Goal: Communication & Community: Answer question/provide support

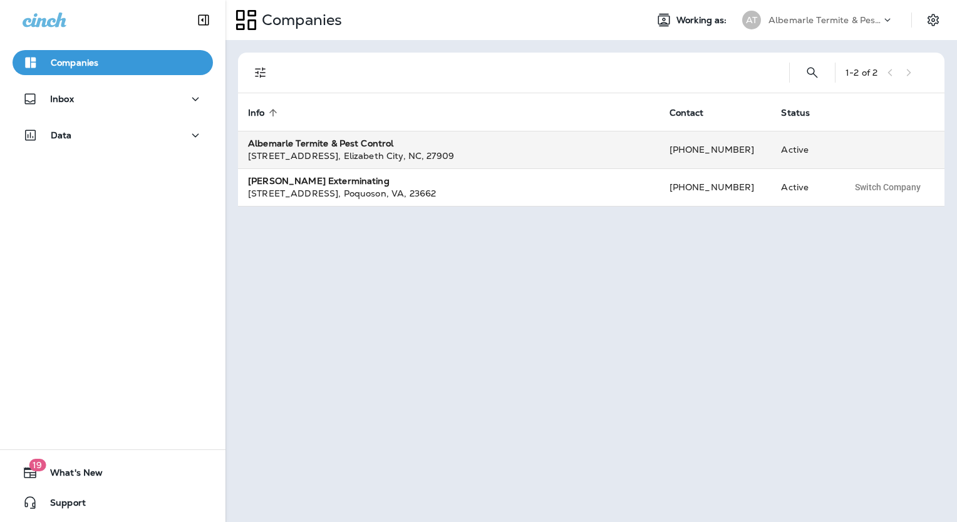
click at [393, 158] on div "[STREET_ADDRESS] , [GEOGRAPHIC_DATA] , [GEOGRAPHIC_DATA] , 27909" at bounding box center [448, 156] width 401 height 13
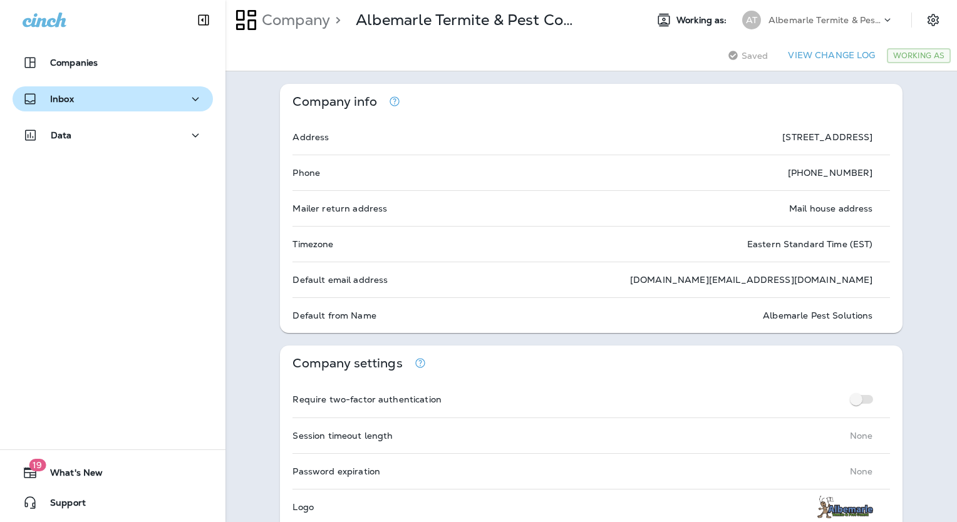
click at [67, 96] on p "Inbox" at bounding box center [62, 99] width 24 height 10
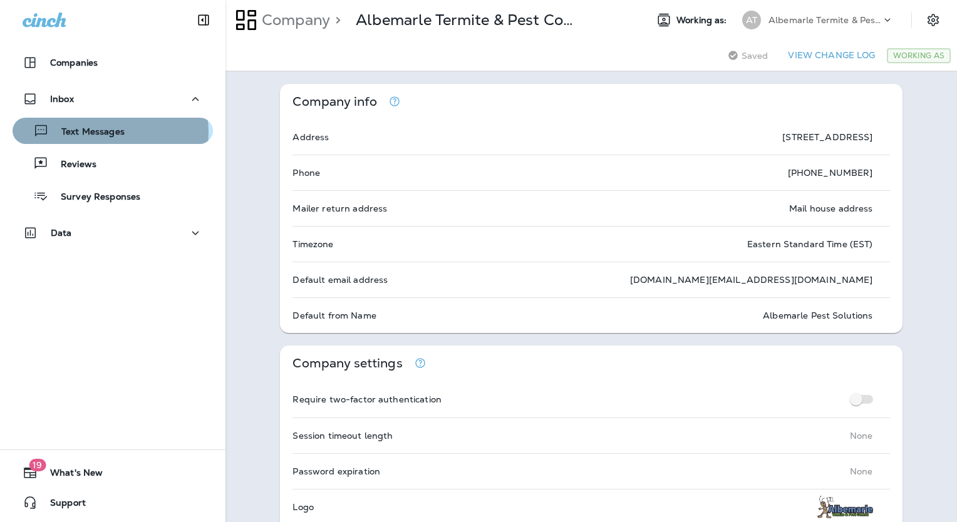
click at [108, 132] on p "Text Messages" at bounding box center [87, 132] width 76 height 12
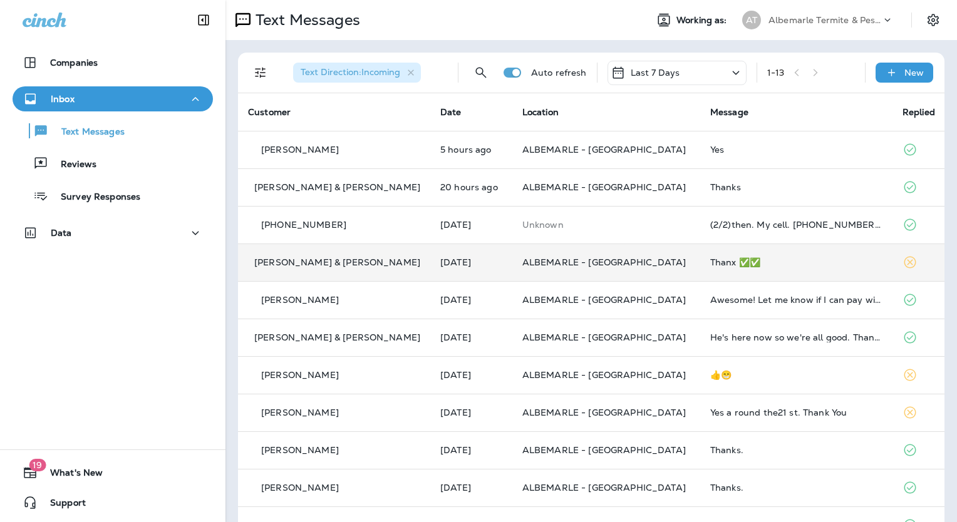
click at [312, 262] on p "[PERSON_NAME] & [PERSON_NAME]" at bounding box center [337, 262] width 166 height 10
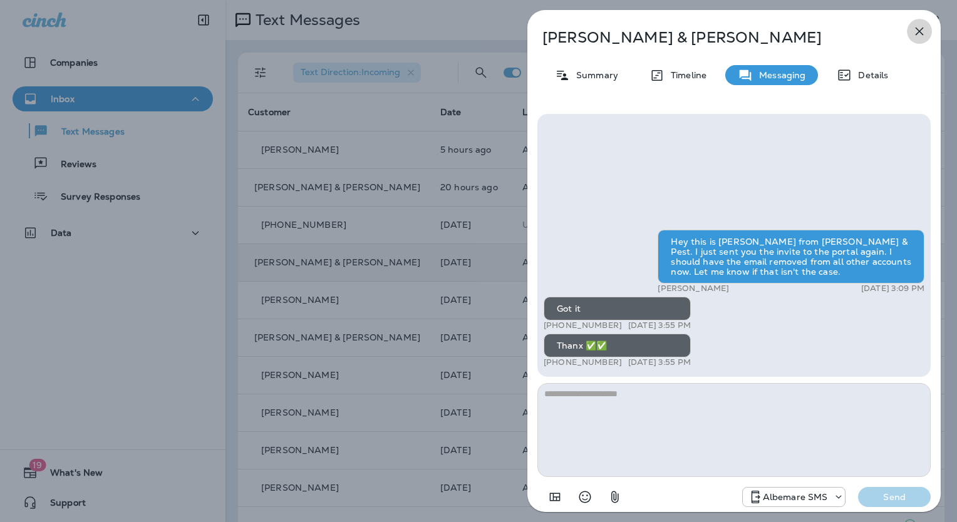
click at [914, 28] on icon "button" at bounding box center [918, 31] width 15 height 15
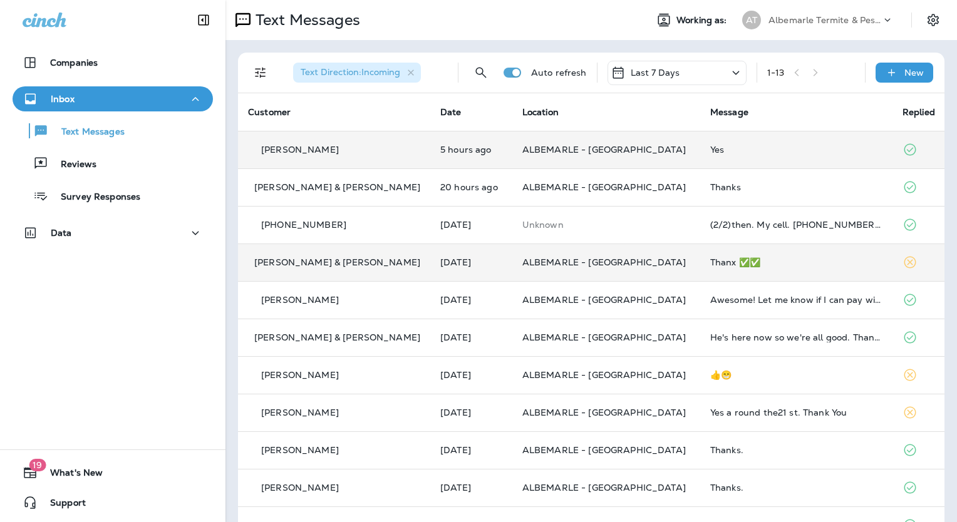
click at [299, 153] on p "[PERSON_NAME]" at bounding box center [300, 150] width 78 height 10
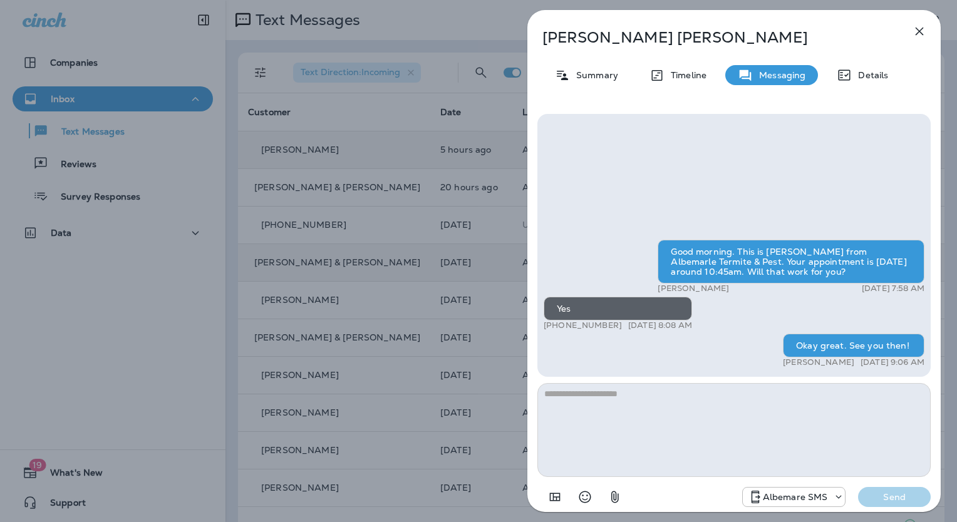
click at [920, 35] on icon "button" at bounding box center [918, 31] width 15 height 15
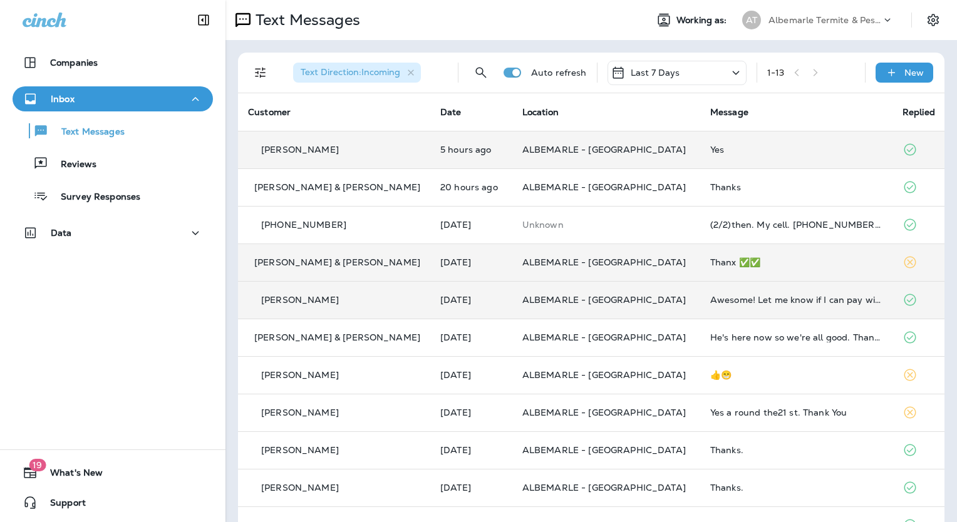
click at [299, 312] on td "[PERSON_NAME]" at bounding box center [334, 300] width 192 height 38
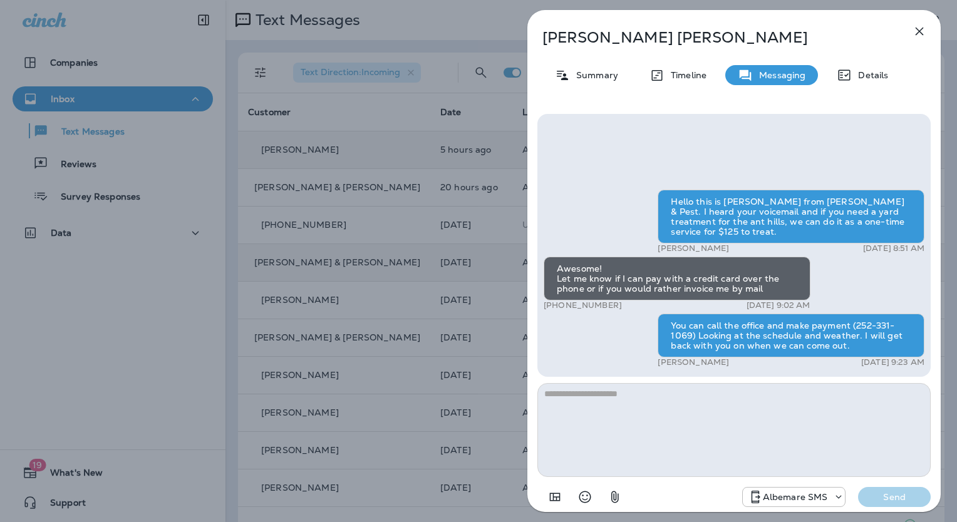
click at [914, 31] on icon "button" at bounding box center [918, 31] width 15 height 15
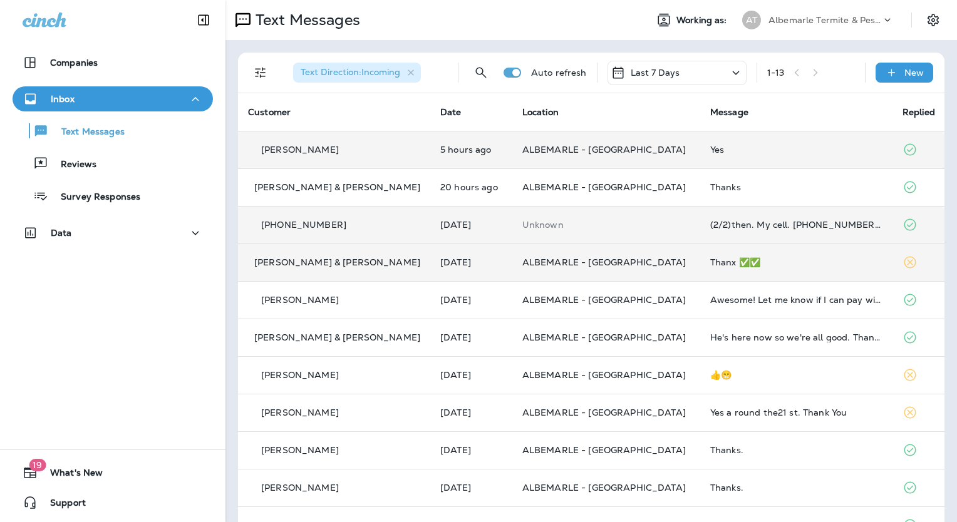
click at [312, 235] on td "[PHONE_NUMBER]" at bounding box center [334, 225] width 192 height 38
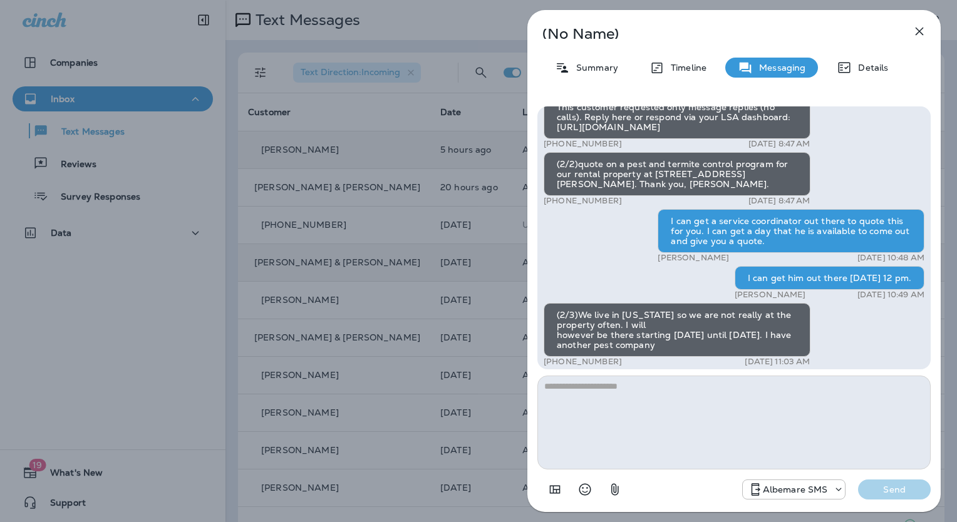
scroll to position [-379, 0]
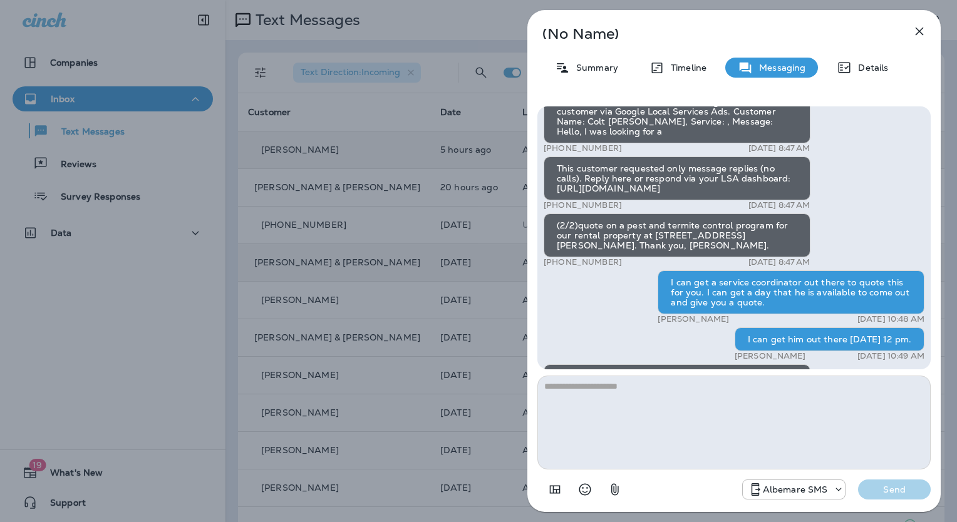
drag, startPoint x: 932, startPoint y: 144, endPoint x: 932, endPoint y: 163, distance: 19.4
click at [932, 163] on div "(1/2)You have received a new message from a customer via Google Local Services …" at bounding box center [733, 304] width 413 height 416
drag, startPoint x: 932, startPoint y: 163, endPoint x: 908, endPoint y: 177, distance: 26.9
click at [908, 177] on div "(1/2)You have received a new message from a customer via Google Local Services …" at bounding box center [733, 417] width 381 height 654
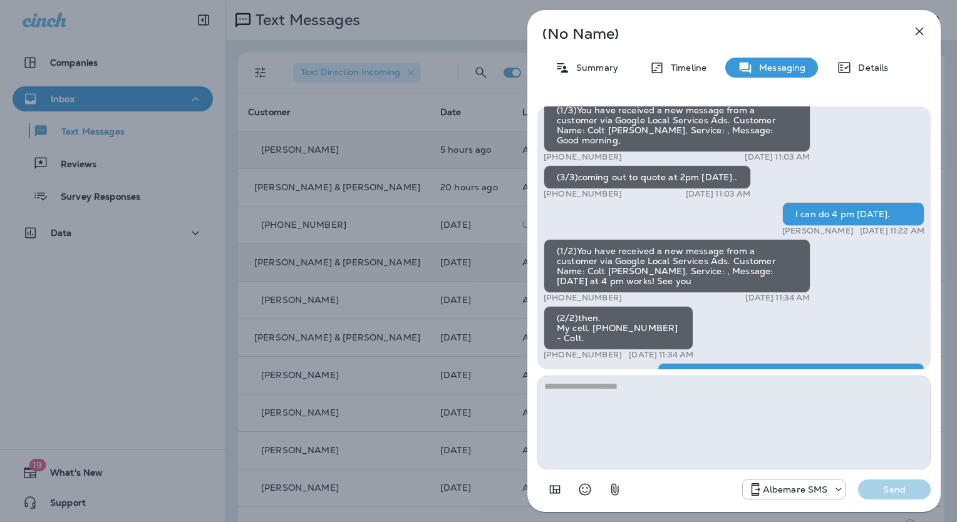
scroll to position [0, 0]
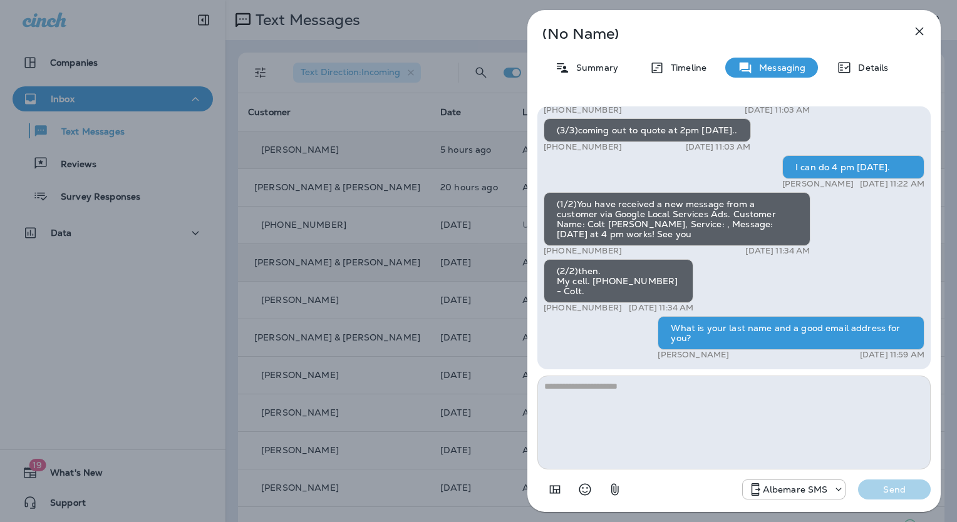
drag, startPoint x: 931, startPoint y: 357, endPoint x: 927, endPoint y: 309, distance: 48.4
click at [927, 309] on div "(1/2)You have received a new message from a customer via Google Local Services …" at bounding box center [733, 304] width 413 height 416
drag, startPoint x: 927, startPoint y: 309, endPoint x: 909, endPoint y: 293, distance: 23.5
click at [909, 293] on div "(1/2)You have received a new message from a customer via Google Local Services …" at bounding box center [733, 37] width 381 height 654
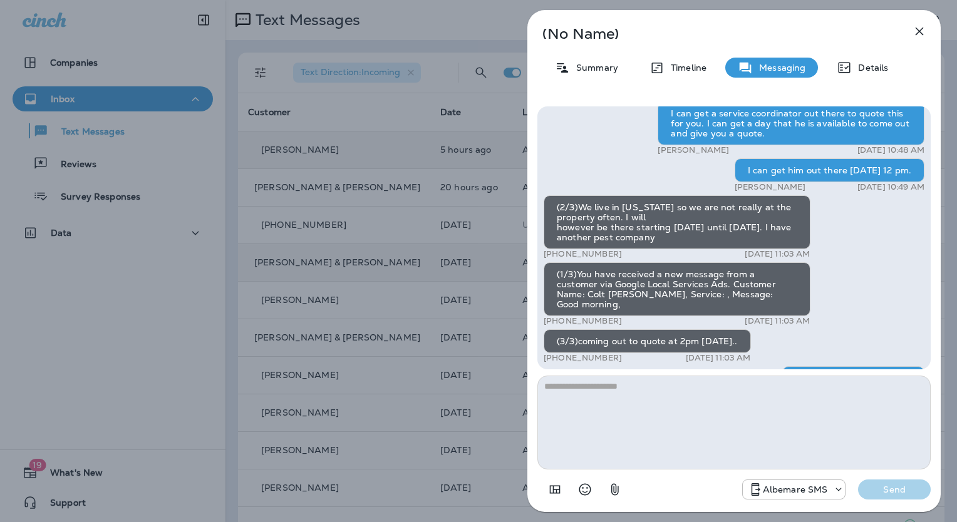
scroll to position [-379, 0]
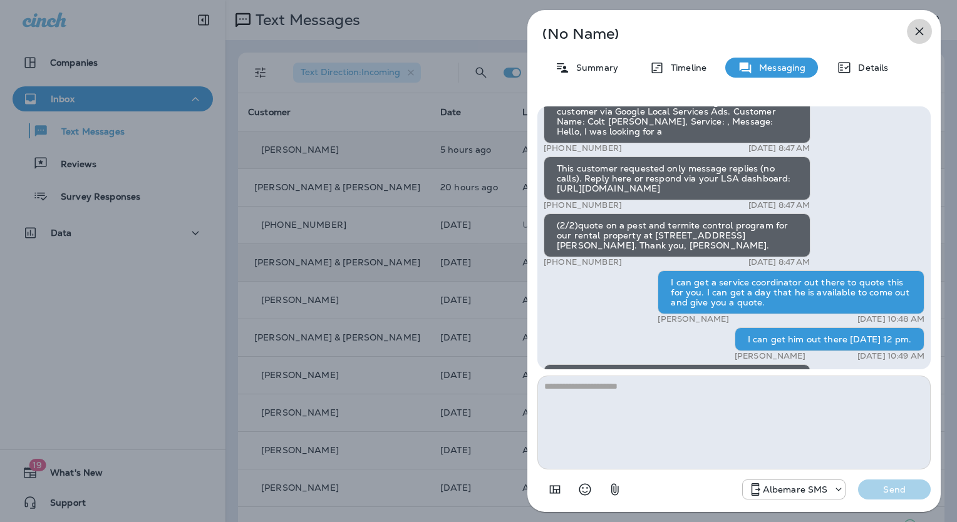
click at [916, 33] on icon "button" at bounding box center [919, 32] width 8 height 8
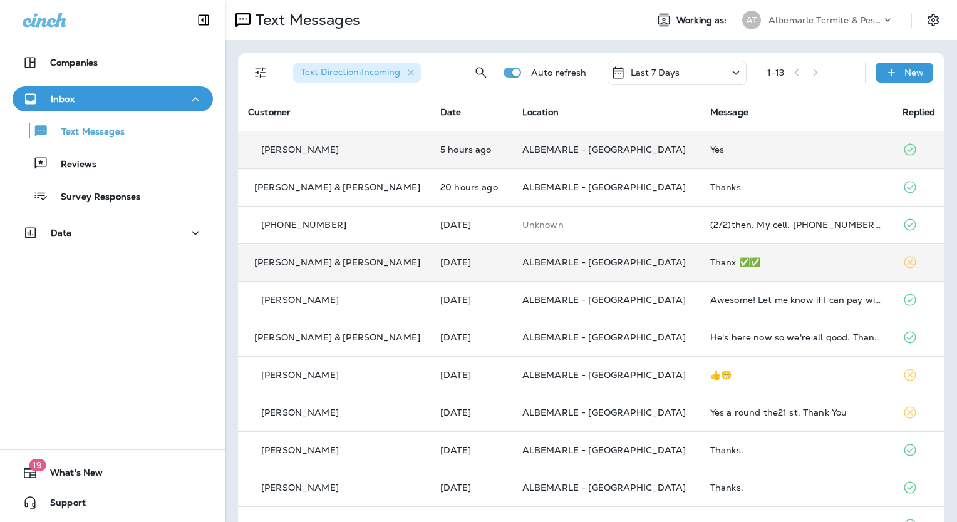
click at [881, 19] on icon at bounding box center [887, 20] width 13 height 13
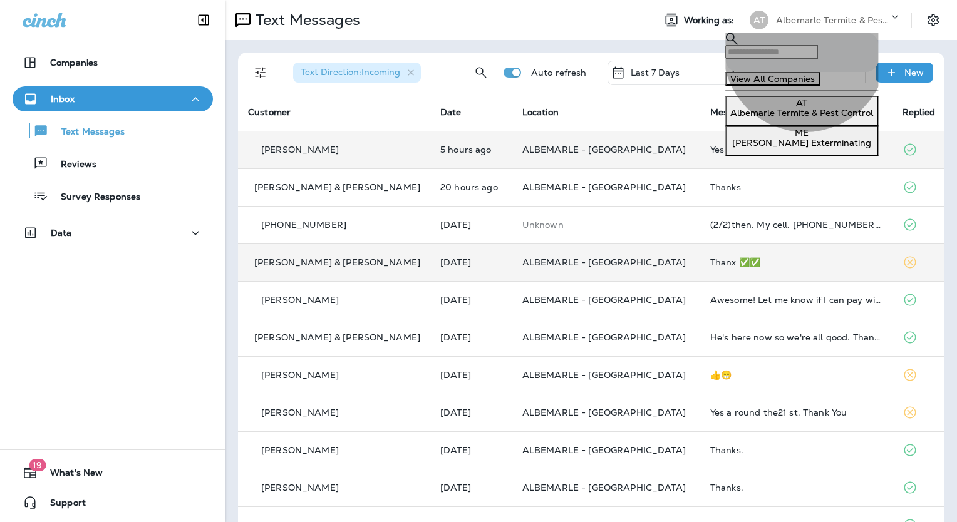
click at [806, 148] on p "[PERSON_NAME] Exterminating" at bounding box center [801, 143] width 143 height 10
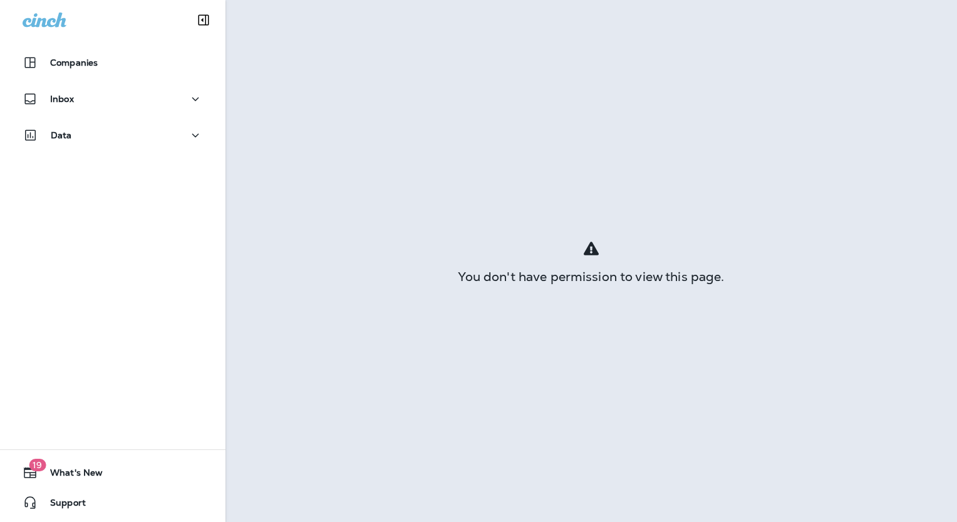
click at [110, 42] on p "Go to Text Messages" at bounding box center [57, 36] width 105 height 12
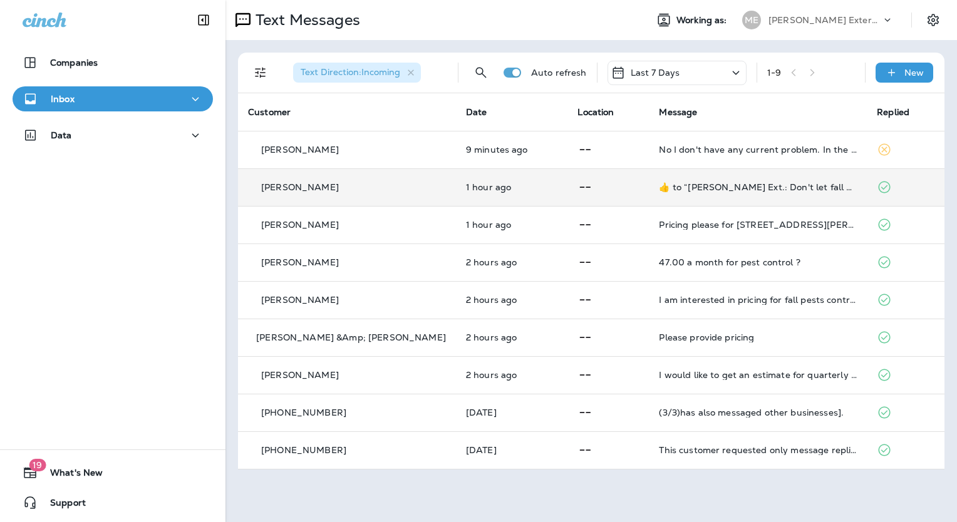
click at [319, 179] on td "[PERSON_NAME]" at bounding box center [347, 187] width 218 height 38
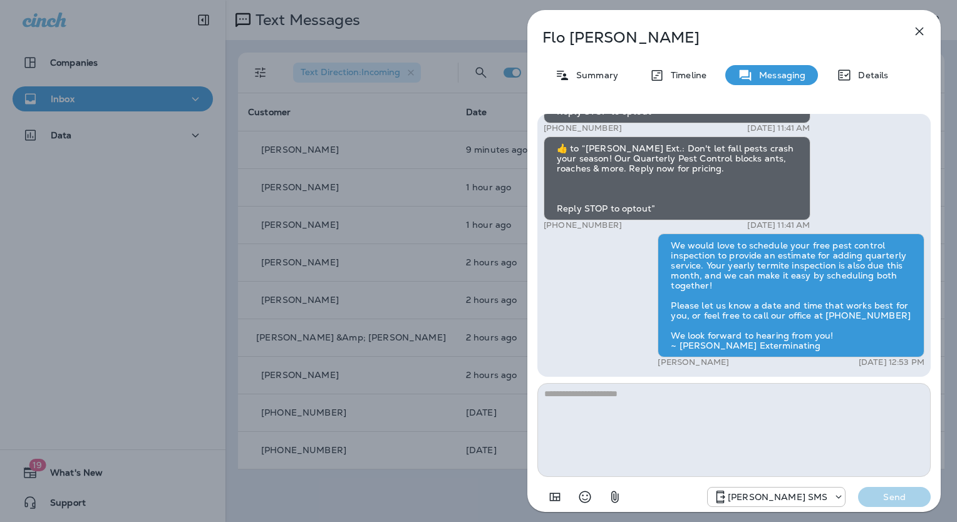
click at [920, 38] on icon "button" at bounding box center [918, 31] width 15 height 15
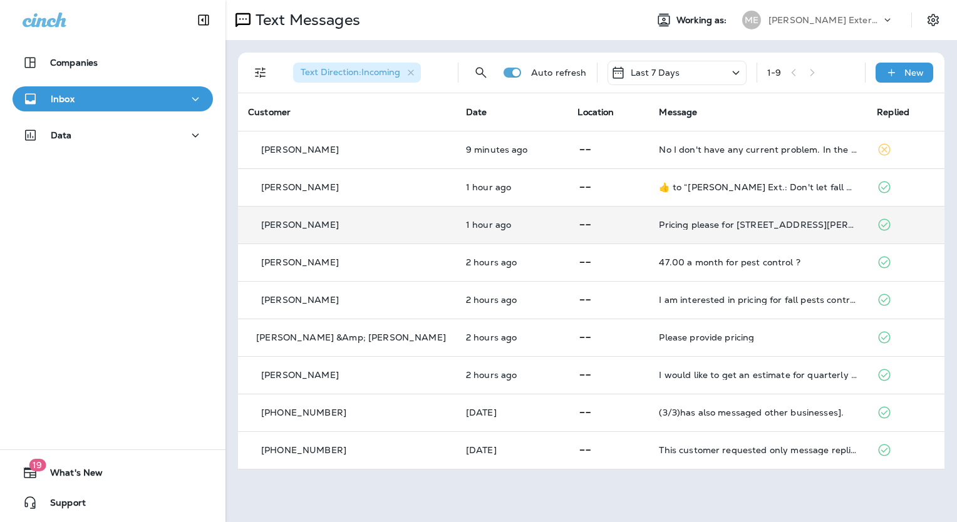
click at [297, 232] on td "[PERSON_NAME]" at bounding box center [347, 225] width 218 height 38
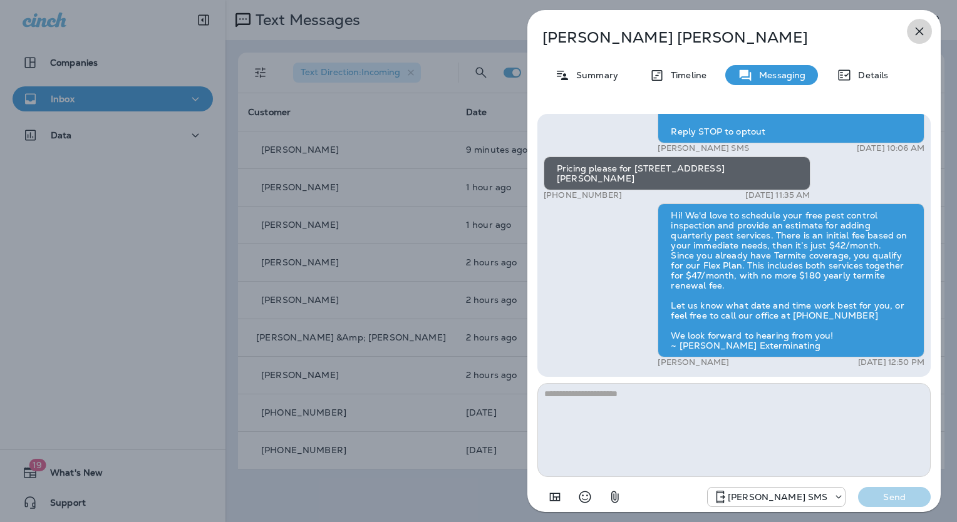
click at [921, 26] on icon "button" at bounding box center [918, 31] width 15 height 15
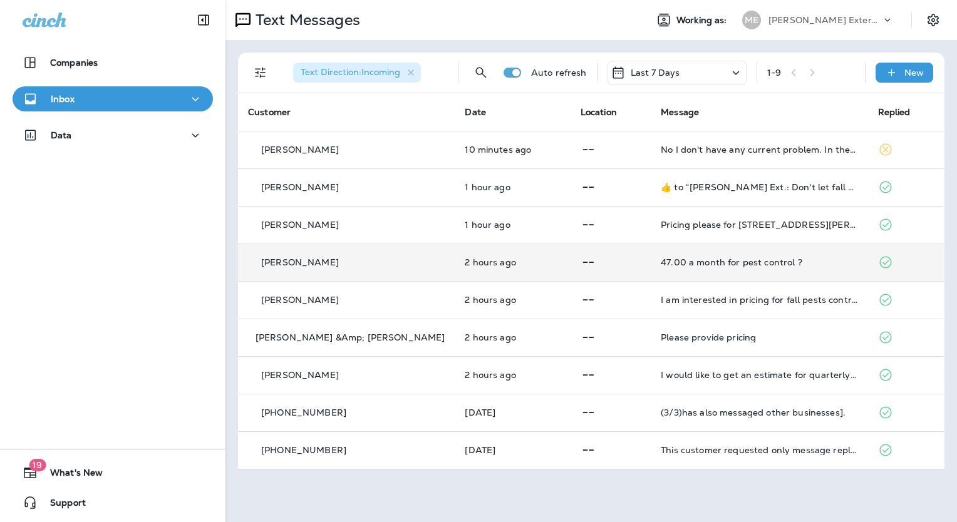
click at [277, 257] on p "[PERSON_NAME]" at bounding box center [300, 262] width 78 height 10
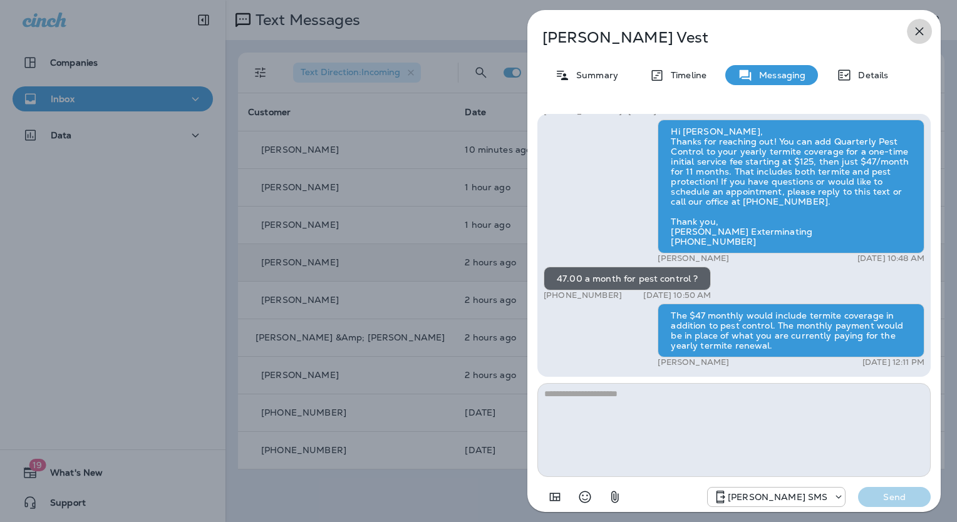
click at [916, 30] on icon "button" at bounding box center [918, 31] width 15 height 15
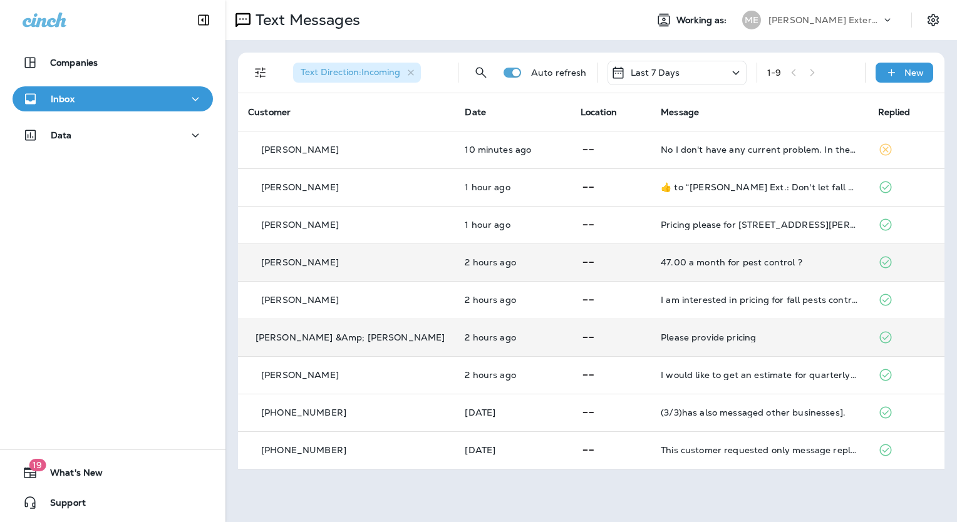
click at [298, 337] on p "[PERSON_NAME] &Amp; [PERSON_NAME]" at bounding box center [350, 337] width 190 height 10
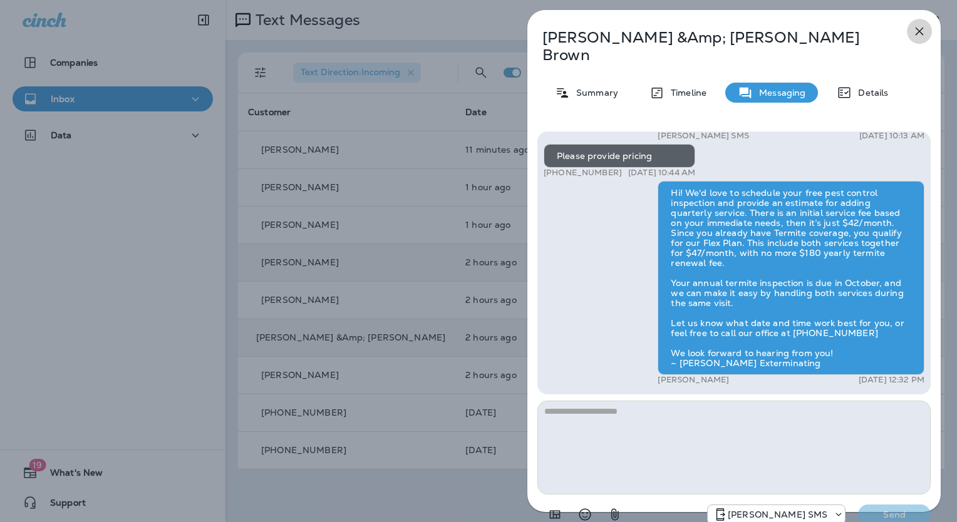
click at [916, 29] on icon "button" at bounding box center [919, 32] width 8 height 8
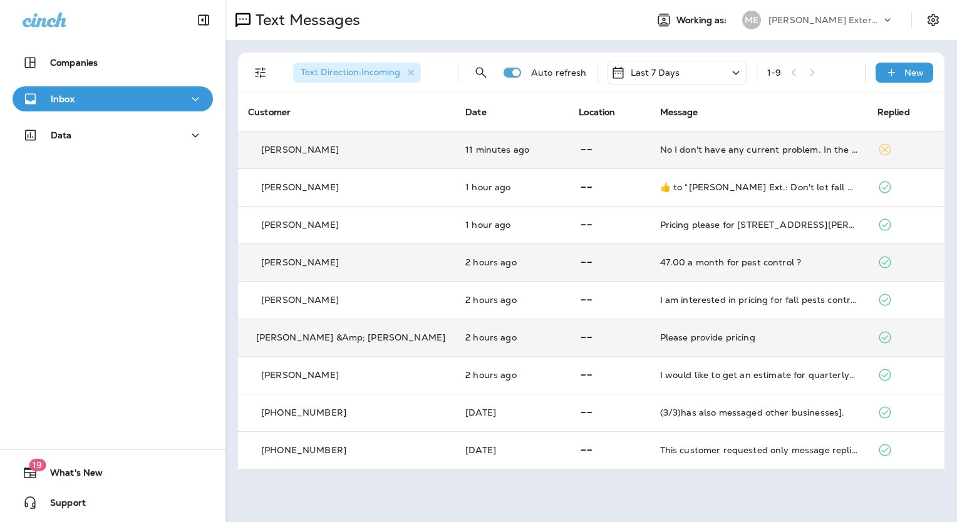
click at [302, 155] on div "[PERSON_NAME]" at bounding box center [346, 149] width 197 height 13
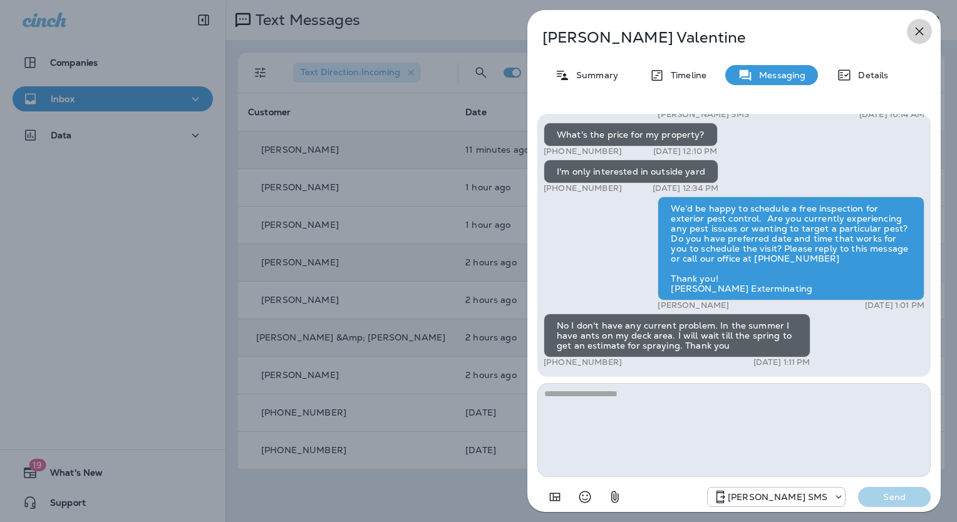
click at [916, 27] on icon "button" at bounding box center [918, 31] width 15 height 15
